Goal: Information Seeking & Learning: Check status

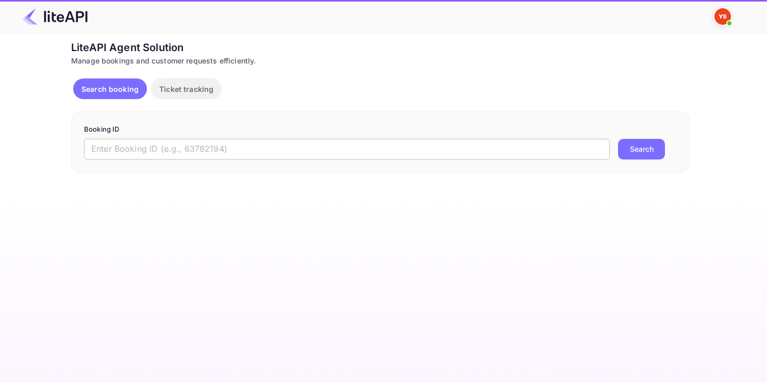
paste input "8957917"
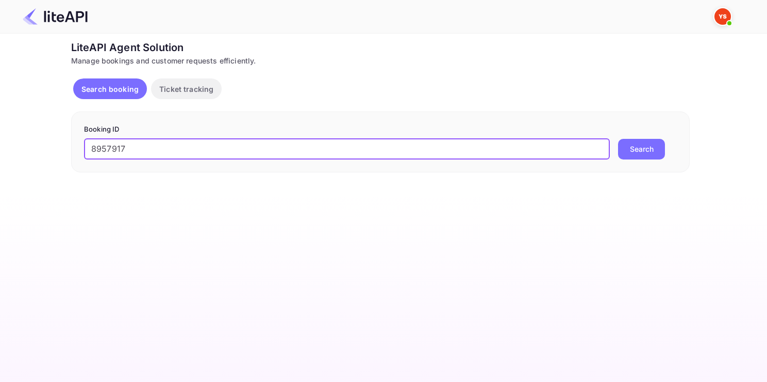
click at [334, 149] on input "8957917" at bounding box center [347, 149] width 526 height 21
type input "8957917"
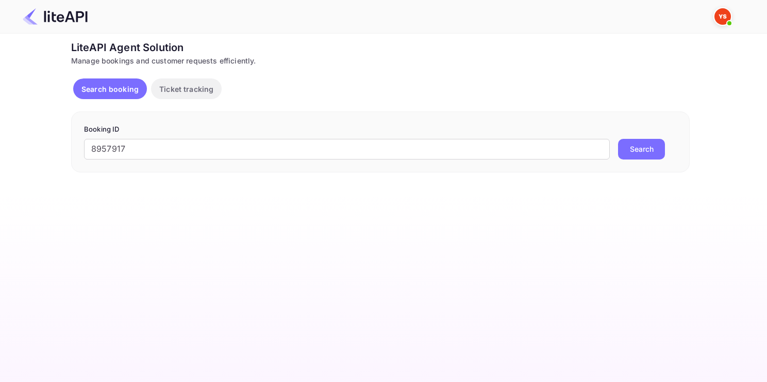
click at [637, 155] on button "Search" at bounding box center [641, 149] width 47 height 21
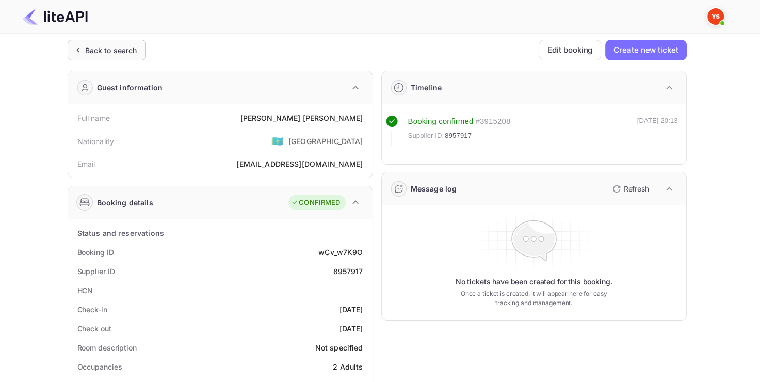
click at [131, 52] on div "Back to search" at bounding box center [111, 50] width 52 height 11
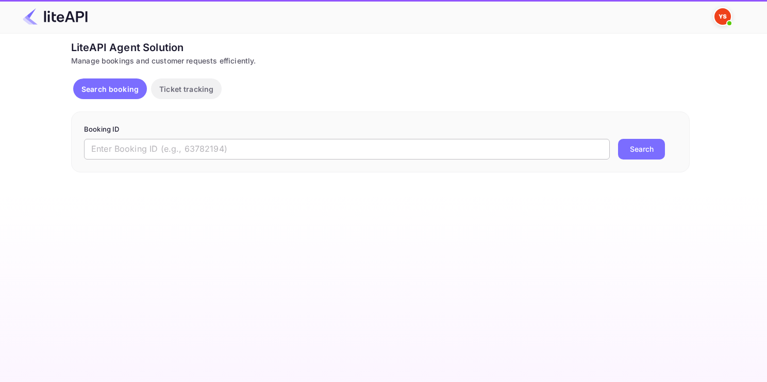
paste input "8796165"
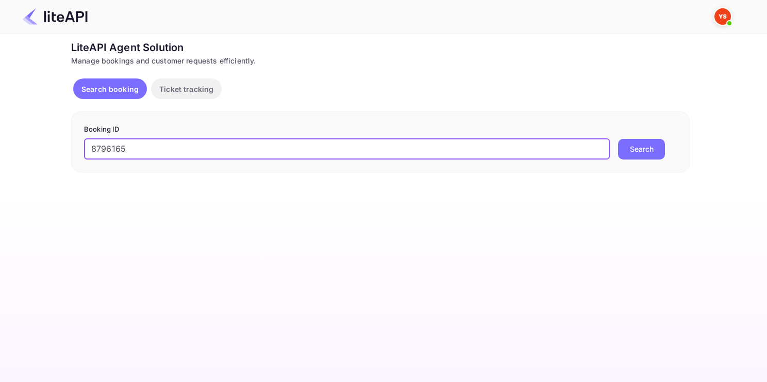
click at [179, 146] on input "8796165" at bounding box center [347, 149] width 526 height 21
type input "8796165"
click at [618, 139] on button "Search" at bounding box center [641, 149] width 47 height 21
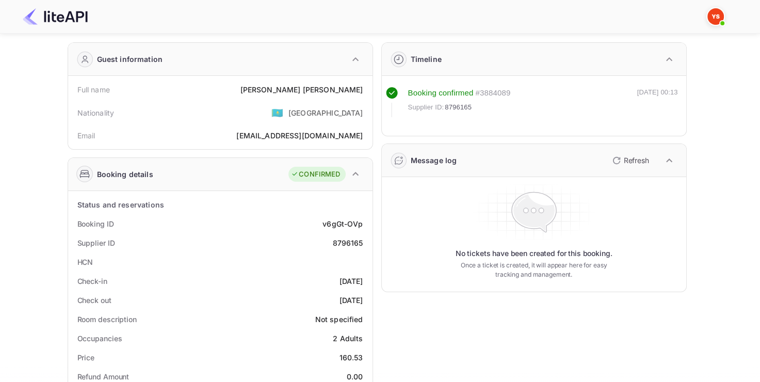
scroll to position [29, 0]
